Goal: Information Seeking & Learning: Learn about a topic

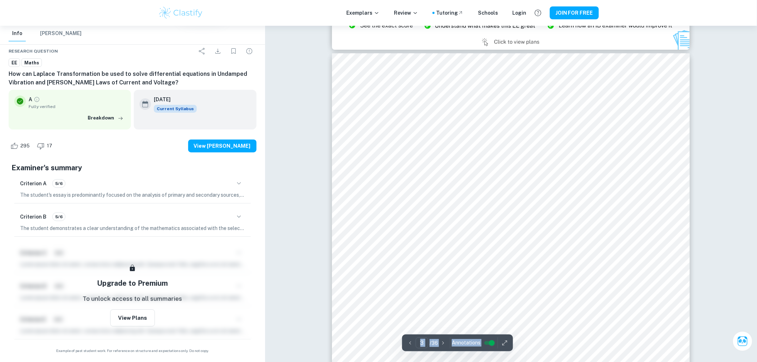
scroll to position [1152, 0]
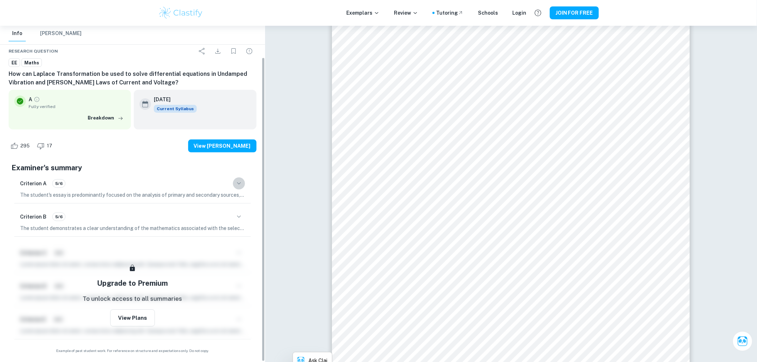
click at [242, 185] on icon "button" at bounding box center [239, 183] width 9 height 9
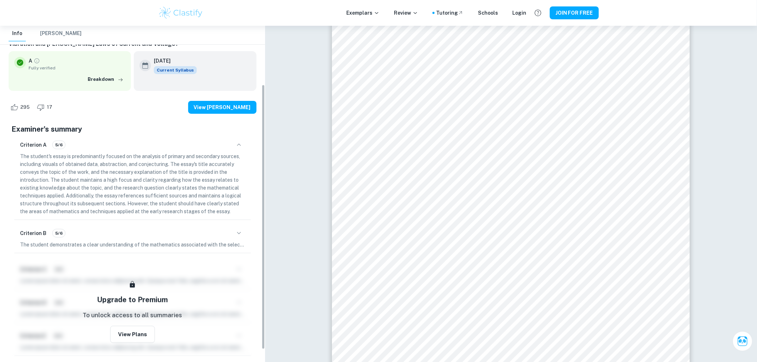
scroll to position [74, 0]
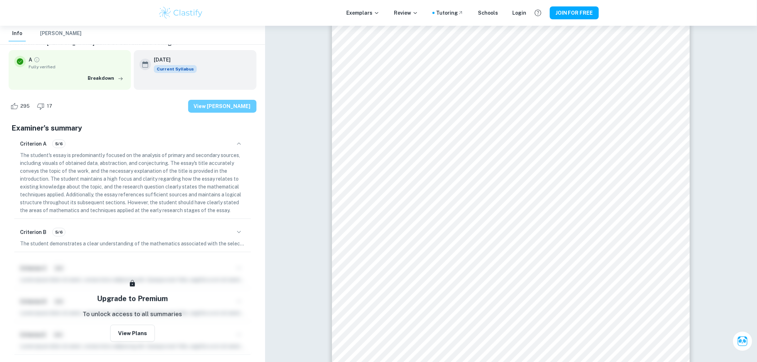
click at [227, 108] on button "View [PERSON_NAME]" at bounding box center [222, 106] width 68 height 13
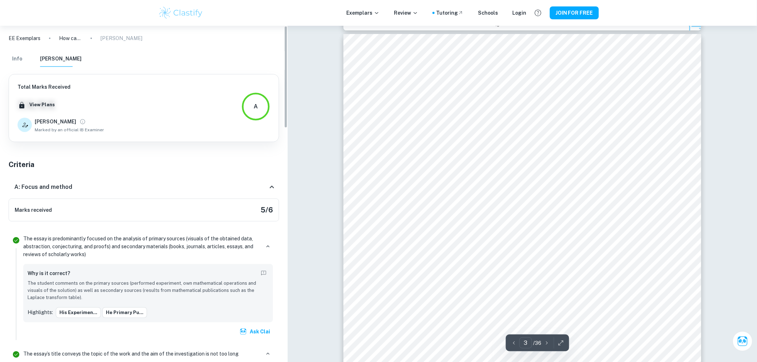
scroll to position [1073, 0]
click at [80, 123] on icon "View full profile" at bounding box center [82, 121] width 5 height 5
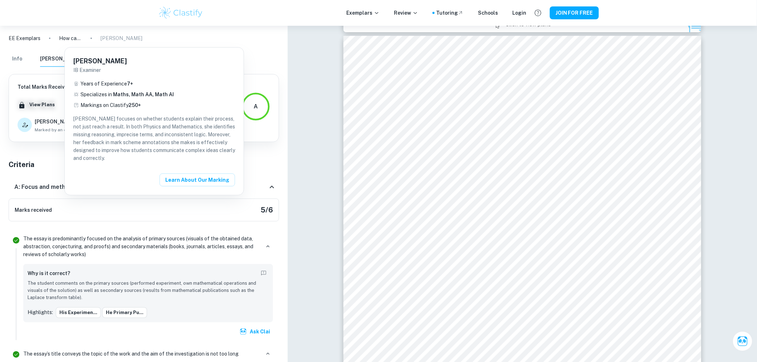
click at [191, 212] on div at bounding box center [378, 181] width 757 height 362
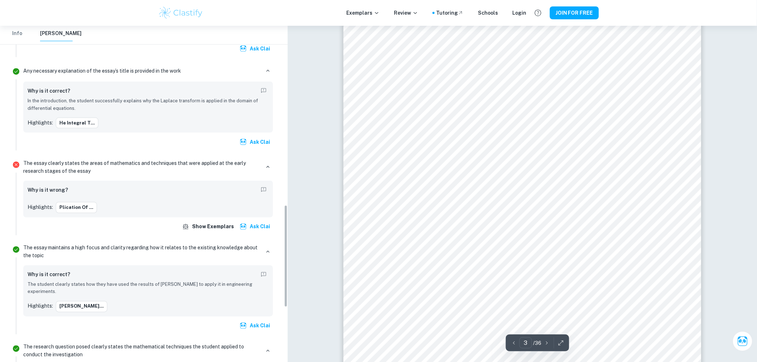
scroll to position [596, 0]
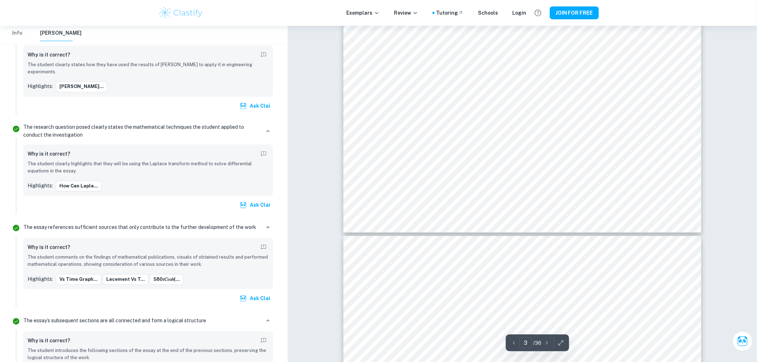
type input "4"
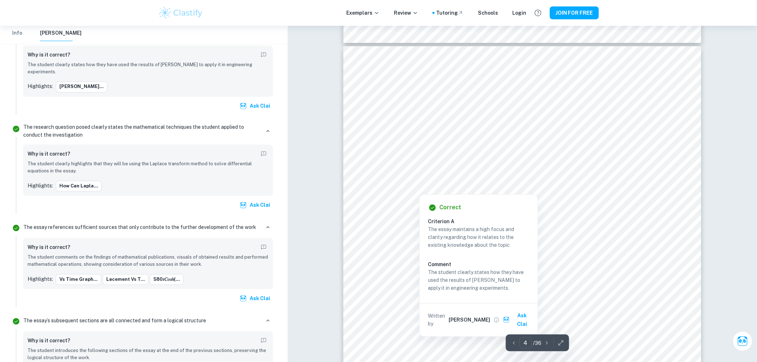
scroll to position [1638, 0]
